Goal: Use online tool/utility: Utilize a website feature to perform a specific function

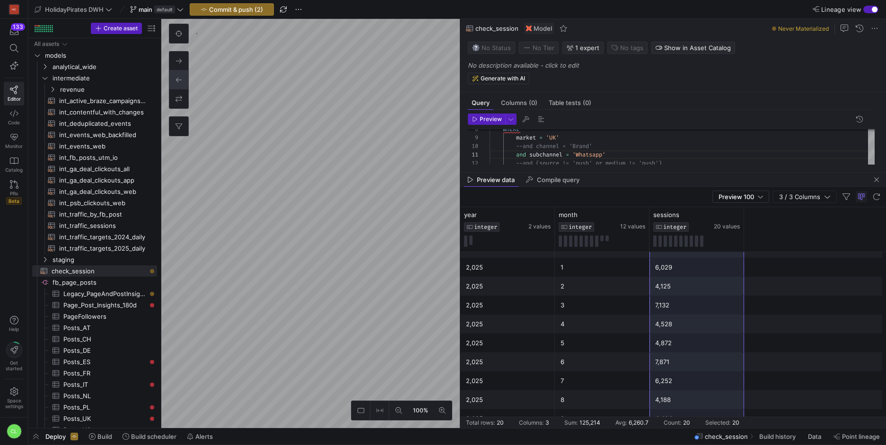
scroll to position [0, 116]
click at [558, 134] on div "market = 'UK' --and channel = 'Brand' and subchannel = 'Whatsapp' --and (source…" at bounding box center [681, 125] width 385 height 135
click at [483, 116] on span "Preview" at bounding box center [490, 119] width 22 height 7
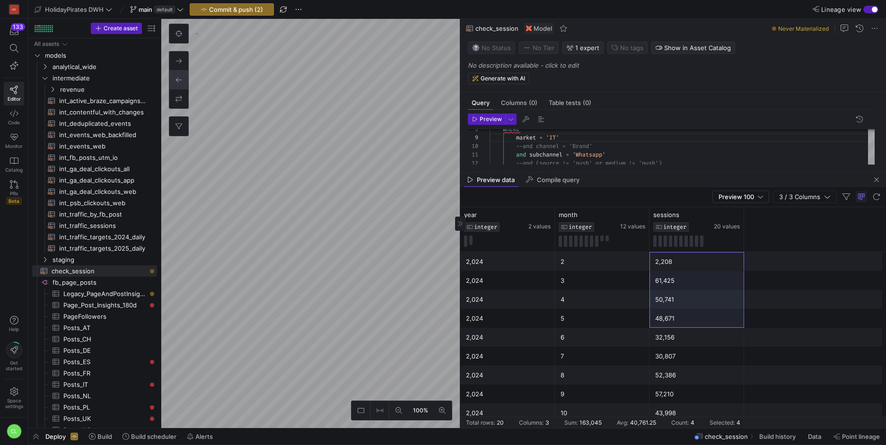
scroll to position [202, 0]
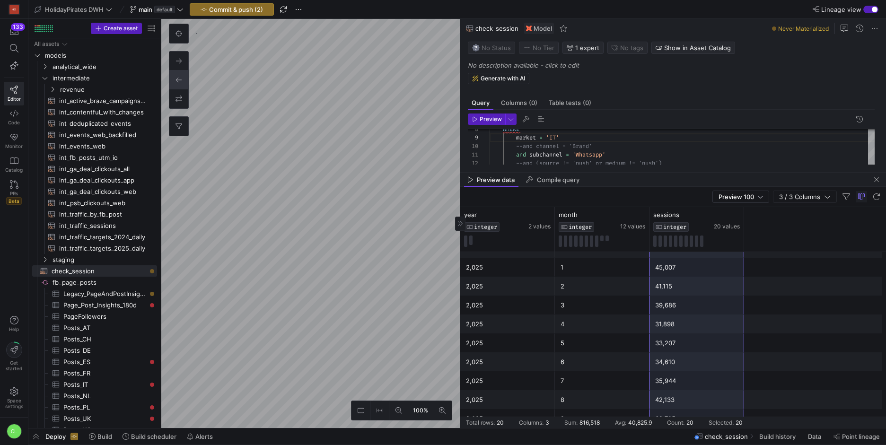
drag, startPoint x: 675, startPoint y: 266, endPoint x: 690, endPoint y: 412, distance: 146.9
click at [690, 412] on div "2,024 2 2,208 2,024 3 61,425 2,024 4 50,741 2,024 5 48,671 2,024 6 32,156 2,024…" at bounding box center [673, 239] width 426 height 378
click at [556, 137] on div "market = 'IT' --and channel = 'Brand' and subchannel = 'Whatsapp' --and (source…" at bounding box center [681, 125] width 385 height 135
click at [493, 116] on span "Preview" at bounding box center [490, 119] width 22 height 7
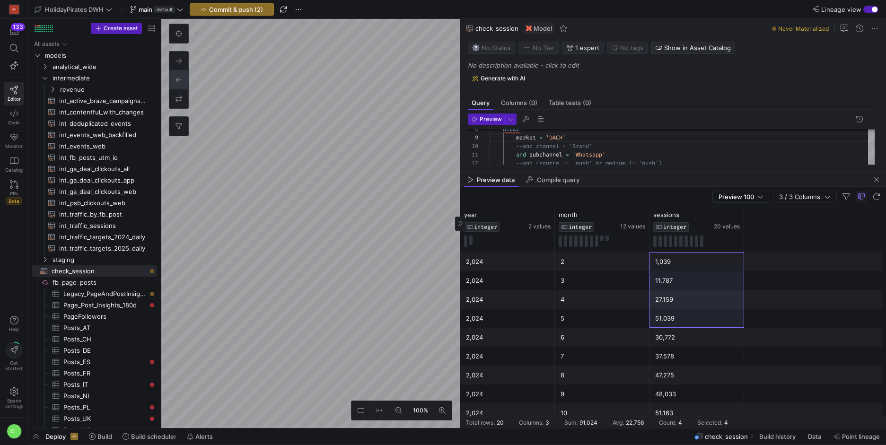
scroll to position [202, 0]
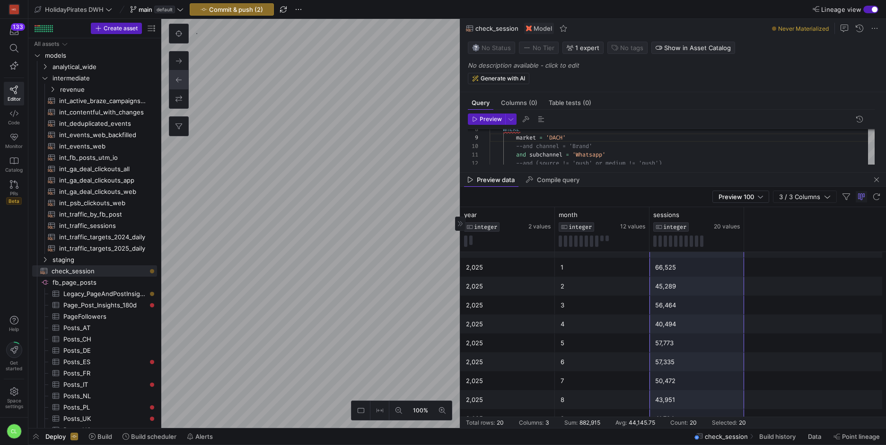
drag, startPoint x: 676, startPoint y: 265, endPoint x: 684, endPoint y: 413, distance: 147.8
click at [684, 413] on div "2,024 2 1,039 2,024 3 11,787 2,024 4 27,159 2,024 5 51,039 2,024 6 30,772 2,024…" at bounding box center [673, 239] width 426 height 378
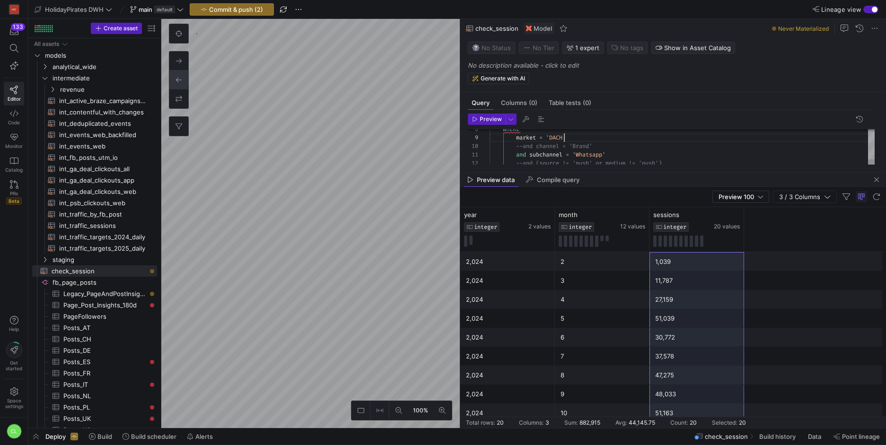
click at [563, 139] on div "market = 'DACH' --and channel = 'Brand' and subchannel = 'Whatsapp' --and (sour…" at bounding box center [681, 125] width 385 height 135
click at [499, 119] on span "Preview" at bounding box center [490, 119] width 22 height 7
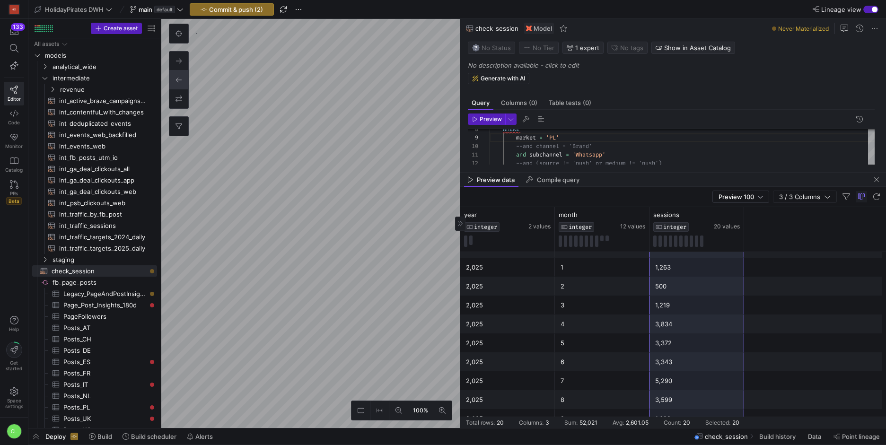
drag, startPoint x: 687, startPoint y: 259, endPoint x: 691, endPoint y: 415, distance: 156.1
click at [691, 415] on div "2,024 2 391 2,024 3 7,224 2,024 4 3,079 2,024 5 2,526 2,024 6 2,317 2,024 7 2,6…" at bounding box center [673, 239] width 426 height 378
click at [556, 139] on div "market = 'PL' --and channel = 'Brand' and subchannel = 'Whatsapp' --and (source…" at bounding box center [681, 125] width 385 height 135
click at [486, 117] on span "Preview" at bounding box center [490, 119] width 22 height 7
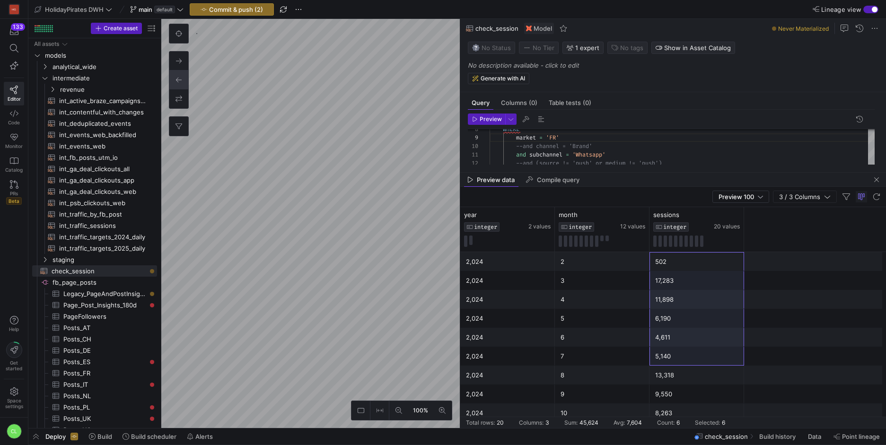
scroll to position [202, 0]
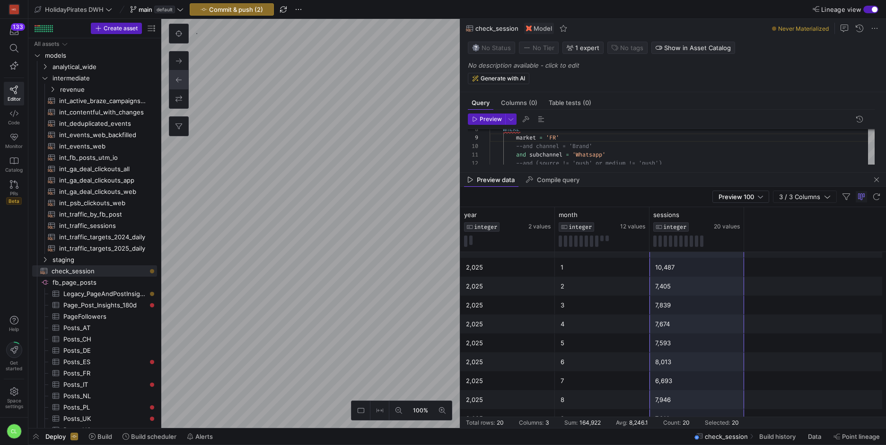
drag, startPoint x: 694, startPoint y: 265, endPoint x: 703, endPoint y: 412, distance: 146.8
click at [703, 412] on div "2,024 2 502 2,024 3 17,283 2,024 4 11,898 2,024 5 6,190 2,024 6 4,611 2,024 7 5…" at bounding box center [673, 239] width 426 height 378
click at [556, 137] on div "market = 'FR' --and channel = 'Brand' and subchannel = 'Whatsapp' --and (source…" at bounding box center [681, 125] width 385 height 135
click at [482, 119] on span "Preview" at bounding box center [490, 119] width 22 height 7
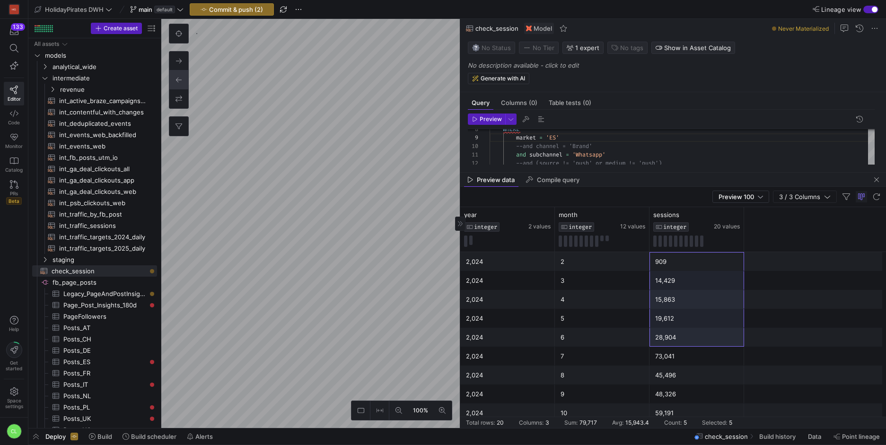
scroll to position [202, 0]
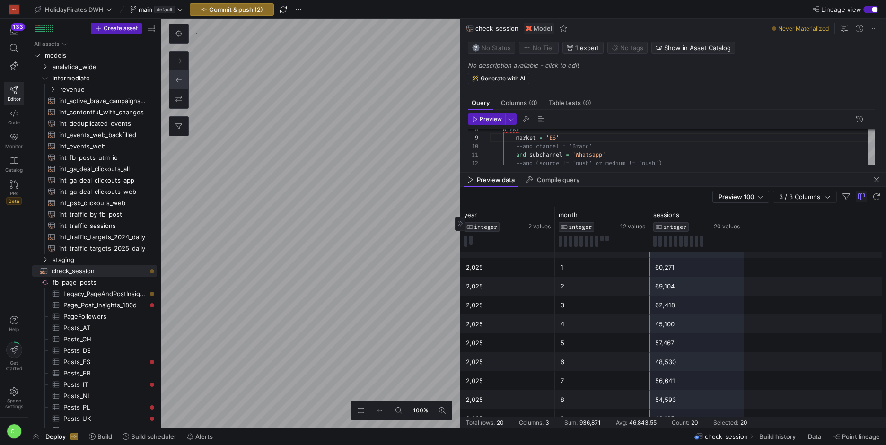
drag, startPoint x: 711, startPoint y: 266, endPoint x: 703, endPoint y: 411, distance: 145.3
click at [703, 411] on div "2,024 2 909 2,024 3 14,429 2,024 4 15,863 2,024 5 19,612 2,024 6 28,904 2,024 7…" at bounding box center [673, 239] width 426 height 378
click at [556, 135] on div "market = 'ES' --and channel = 'Brand' and subchannel = 'Whatsapp' --and (source…" at bounding box center [681, 125] width 385 height 135
click at [495, 120] on span "Preview" at bounding box center [490, 119] width 22 height 7
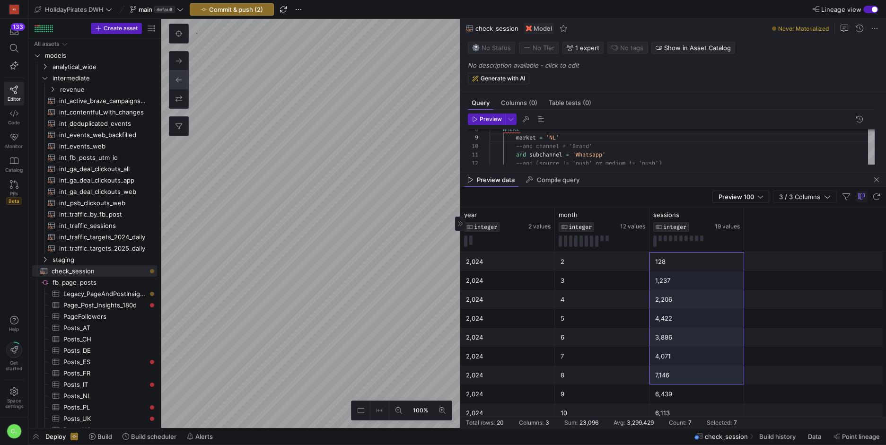
scroll to position [202, 0]
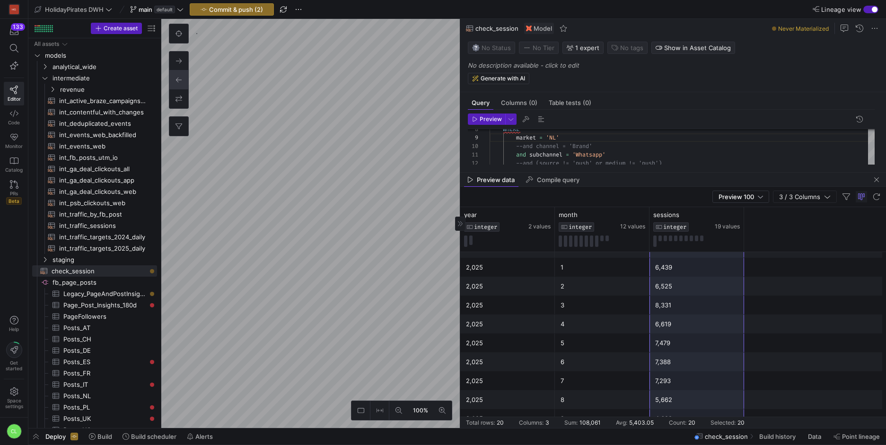
drag, startPoint x: 679, startPoint y: 261, endPoint x: 686, endPoint y: 413, distance: 151.9
click at [686, 413] on div "2,024 2 128 2,024 3 1,237 2,024 4 2,206 2,024 5 4,422 2,024 6 3,886 2,024 7 4,0…" at bounding box center [673, 239] width 426 height 378
click at [556, 137] on div "market = 'NL' --and channel = 'Brand' and subchannel = 'Whatsapp' --and (source…" at bounding box center [681, 125] width 385 height 135
type textarea "with src as (select * from {{ ref('mart_traffic_source_medium') }}) select extr…"
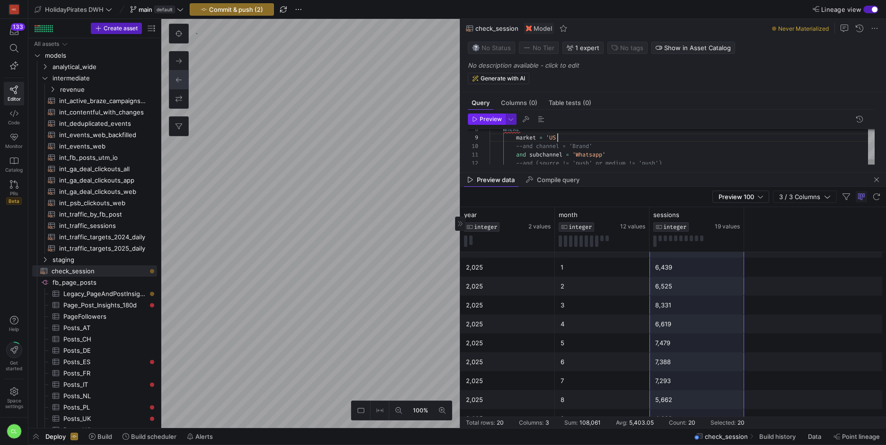
click at [478, 117] on span "Preview" at bounding box center [487, 119] width 30 height 7
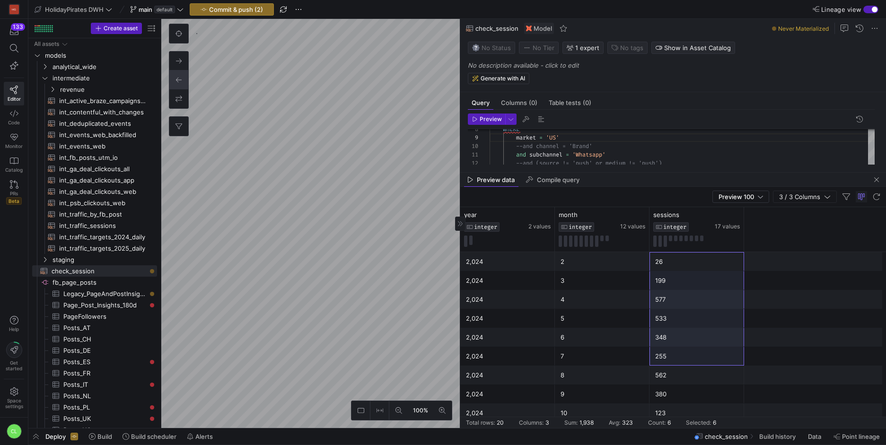
scroll to position [202, 0]
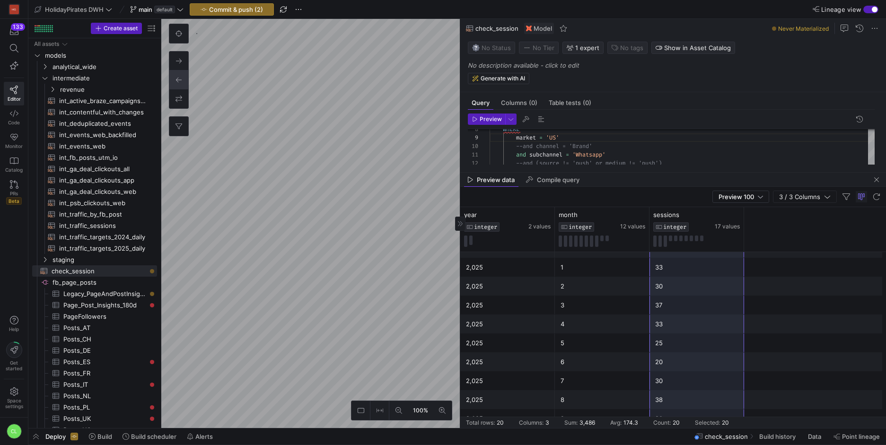
drag, startPoint x: 699, startPoint y: 266, endPoint x: 702, endPoint y: 410, distance: 144.7
click at [702, 410] on div "2,024 2 26 2,024 3 199 2,024 4 577 2,024 5 533 2,024 6 348 2,024 7 255 2,024 8 …" at bounding box center [673, 239] width 426 height 378
